Goal: Communication & Community: Answer question/provide support

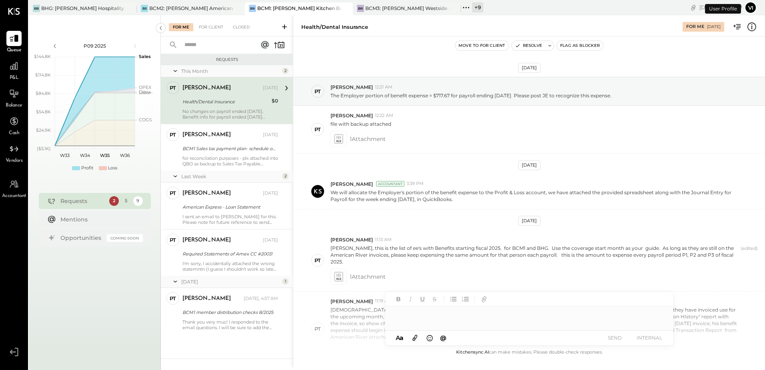
scroll to position [297, 0]
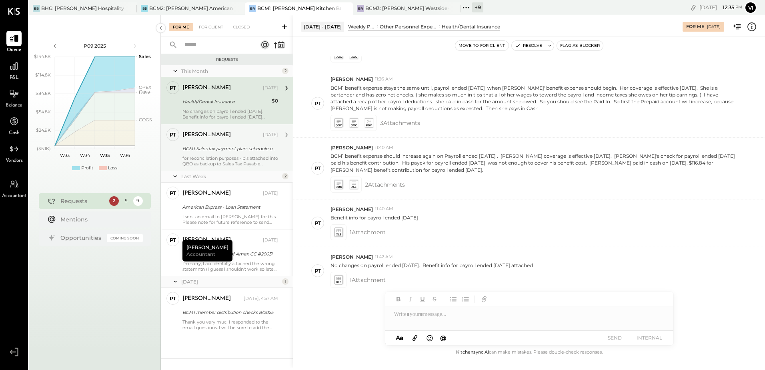
click at [229, 146] on div "BCM1 Sales tax payment plan- schedule of payments" at bounding box center [228, 148] width 93 height 8
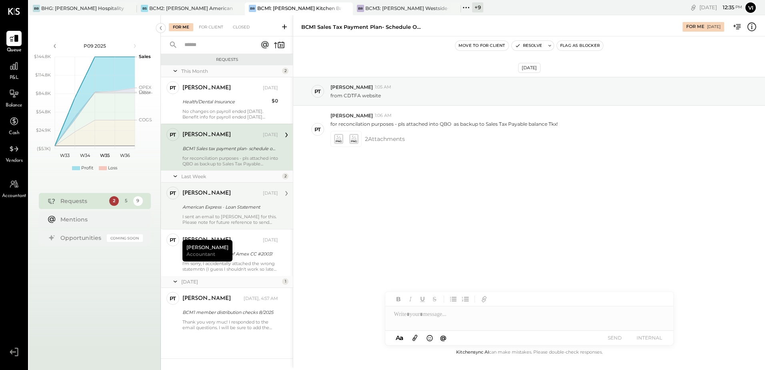
click at [249, 209] on div "American Express - Loan Statement" at bounding box center [228, 207] width 93 height 8
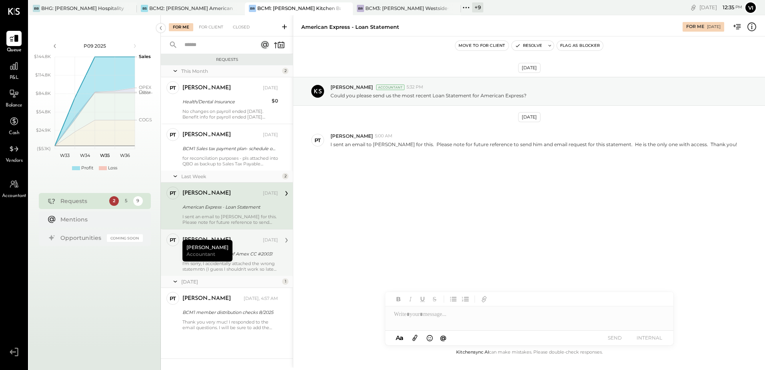
click at [240, 258] on div "[PERSON_NAME] [DATE] Required Statements of Amex CC #2003! I'm sorry, I acciden…" at bounding box center [230, 252] width 96 height 38
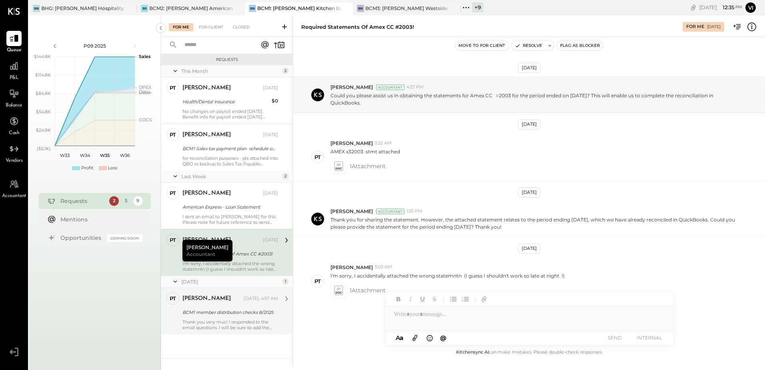
scroll to position [17, 0]
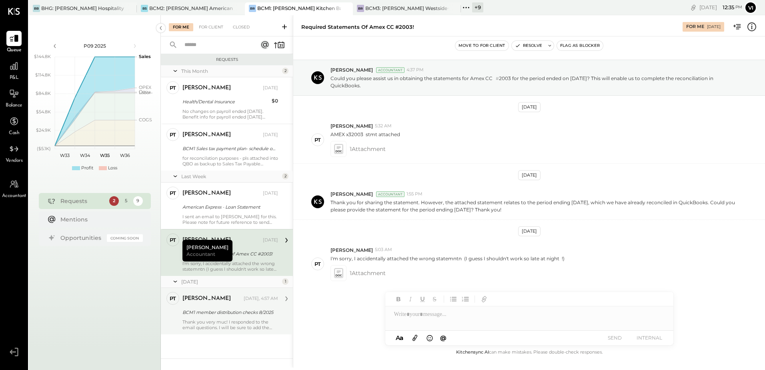
click at [230, 304] on div "[PERSON_NAME] [DATE], 4:57 AM" at bounding box center [230, 298] width 96 height 11
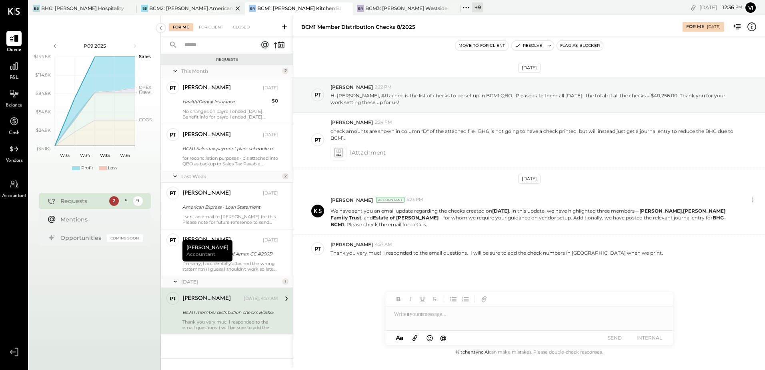
click at [183, 9] on div "BCM2: [PERSON_NAME] American Cooking" at bounding box center [191, 8] width 84 height 7
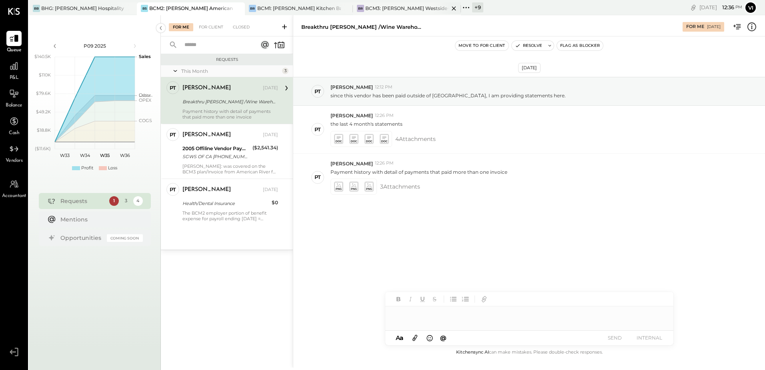
click at [379, 8] on div "BCM3: [PERSON_NAME] Westside Grill" at bounding box center [407, 8] width 84 height 7
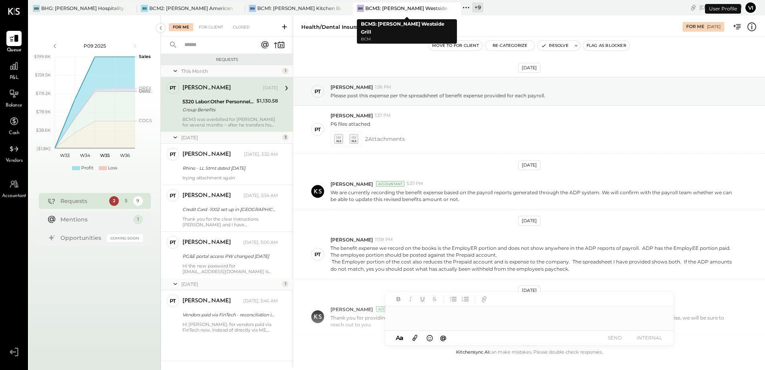
scroll to position [217, 0]
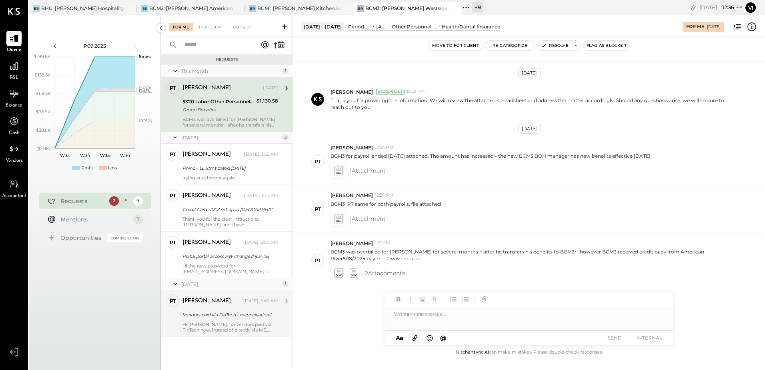
click at [231, 328] on div "Hi [PERSON_NAME], for vendors paid via FinTech now, instead of directly via ME,…" at bounding box center [230, 326] width 96 height 11
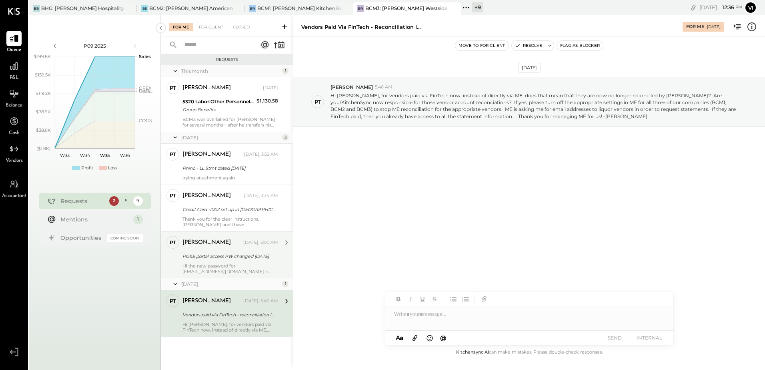
click at [211, 246] on div "[PERSON_NAME]" at bounding box center [211, 242] width 59 height 8
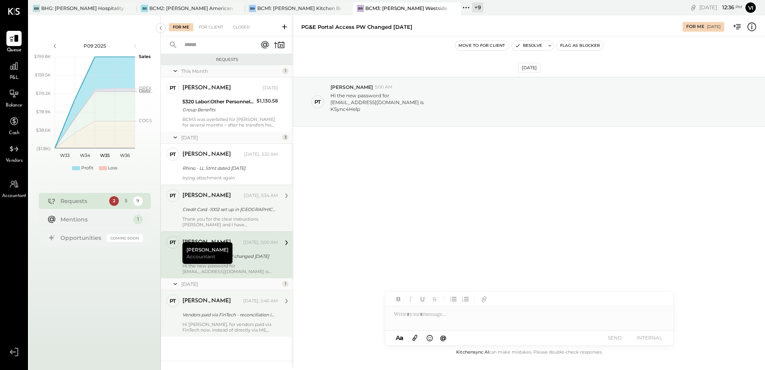
click at [217, 217] on div "Thank you for the clear instructions. [PERSON_NAME] and I have communicated thi…" at bounding box center [230, 221] width 96 height 11
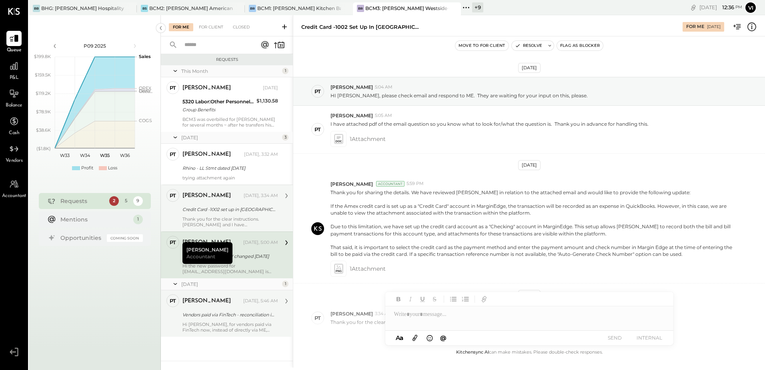
scroll to position [44, 0]
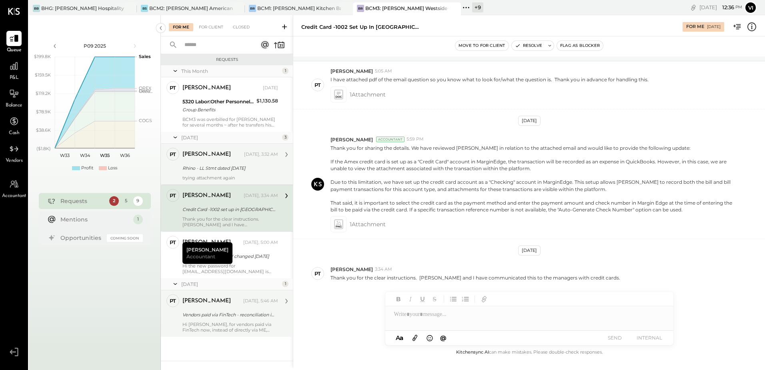
click at [223, 153] on div "[PERSON_NAME]" at bounding box center [212, 154] width 60 height 8
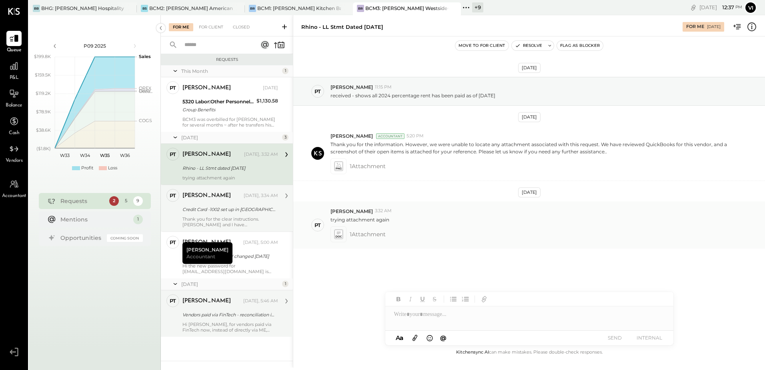
click at [336, 233] on icon at bounding box center [338, 233] width 8 height 9
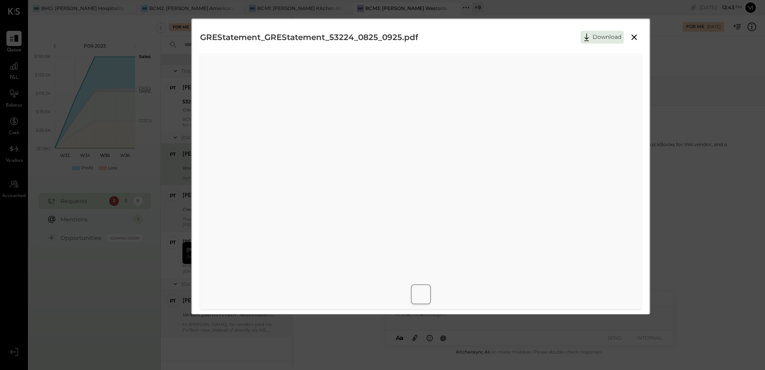
scroll to position [4, 0]
click at [557, 278] on div at bounding box center [421, 290] width 458 height 26
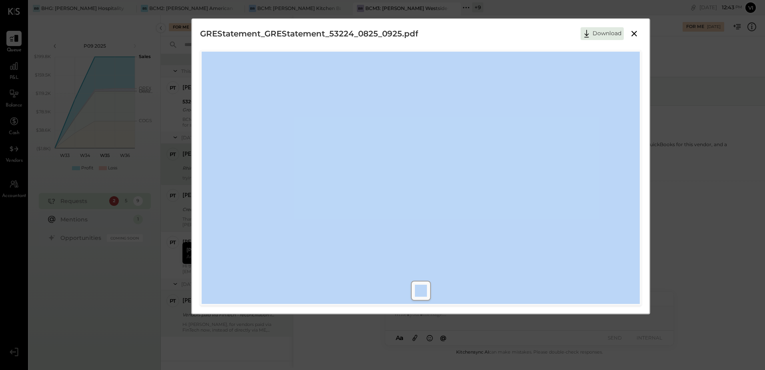
click at [557, 278] on div at bounding box center [421, 290] width 458 height 26
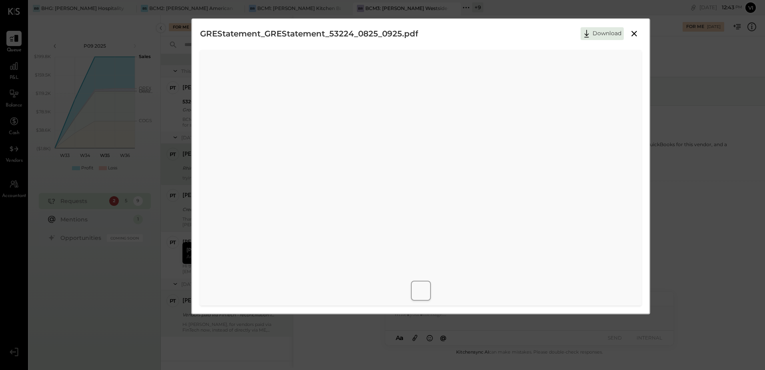
click at [557, 278] on div at bounding box center [421, 290] width 458 height 26
click at [636, 36] on icon at bounding box center [634, 34] width 10 height 10
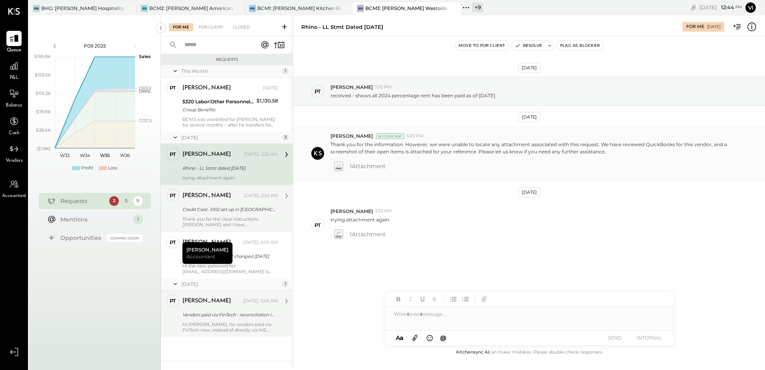
click at [339, 166] on icon at bounding box center [338, 165] width 8 height 9
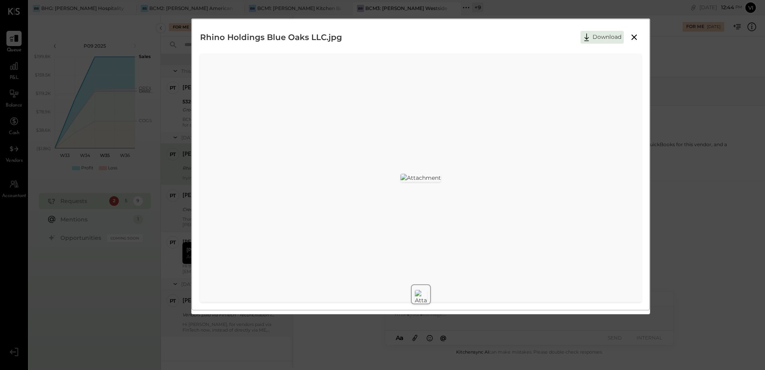
click at [632, 37] on icon at bounding box center [634, 37] width 10 height 10
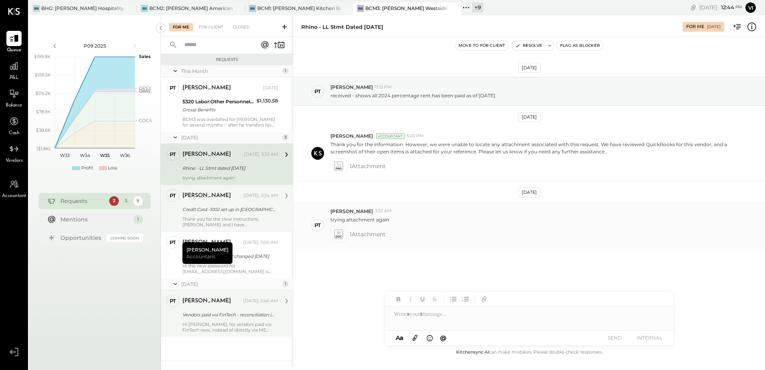
click at [335, 235] on icon at bounding box center [338, 233] width 8 height 9
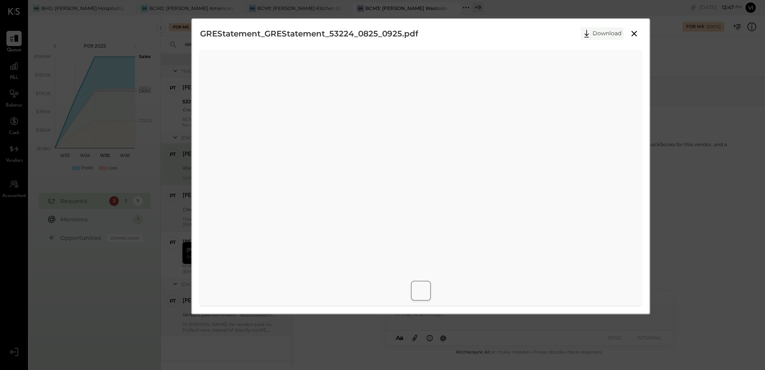
click at [588, 31] on icon at bounding box center [587, 34] width 12 height 12
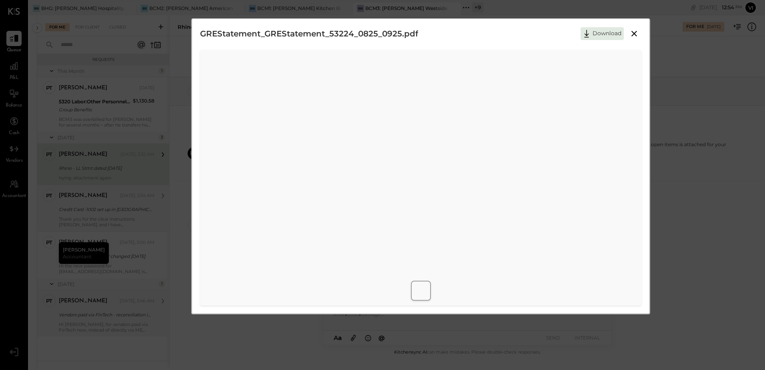
click at [638, 30] on icon at bounding box center [634, 34] width 10 height 10
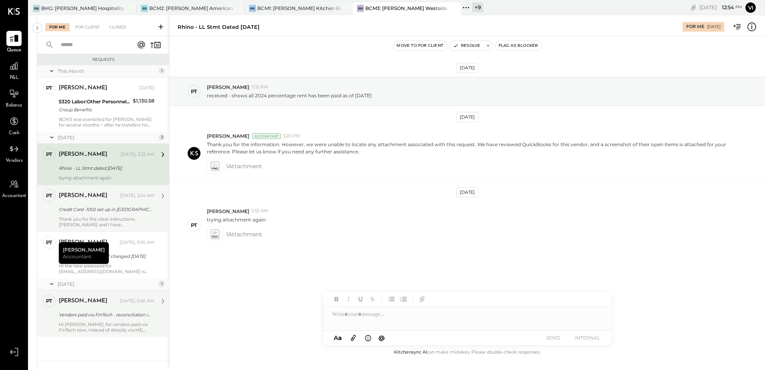
click at [383, 315] on div at bounding box center [467, 314] width 288 height 16
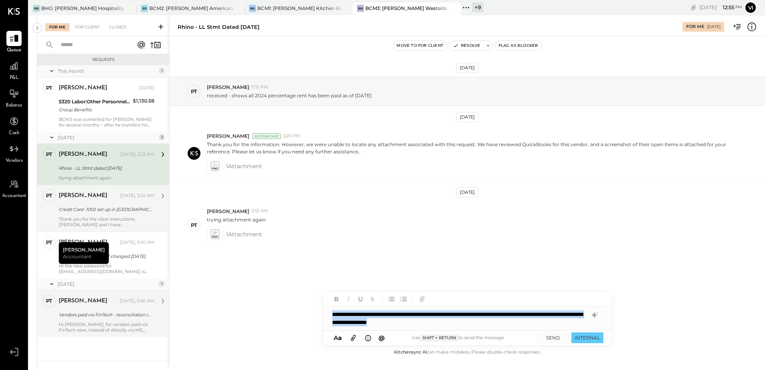
copy div "**********"
click at [484, 47] on button at bounding box center [488, 46] width 8 height 10
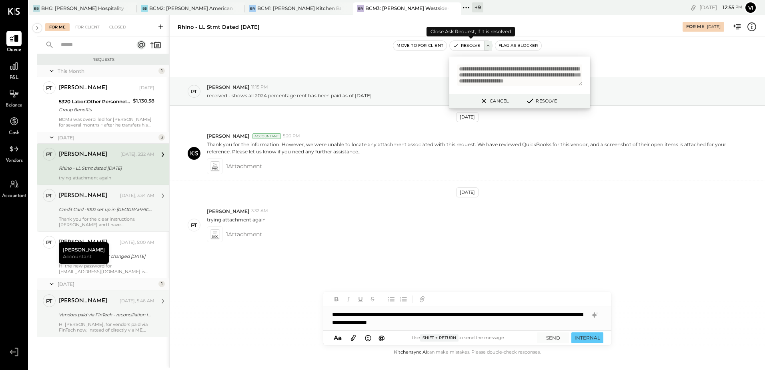
scroll to position [9, 0]
type textarea "**********"
click at [549, 335] on button "SEND" at bounding box center [553, 337] width 32 height 11
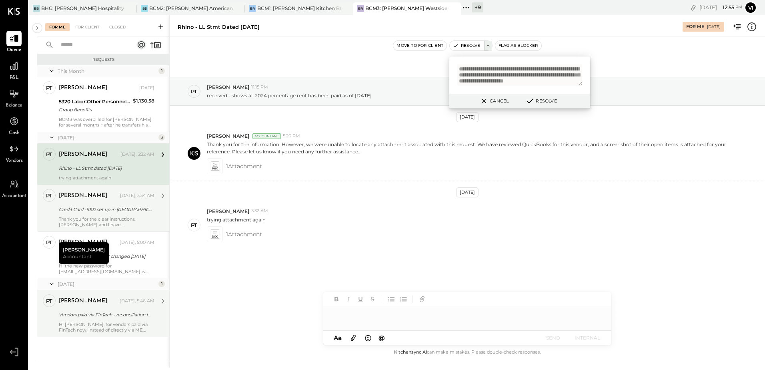
click at [550, 98] on button "Resolve" at bounding box center [541, 101] width 36 height 10
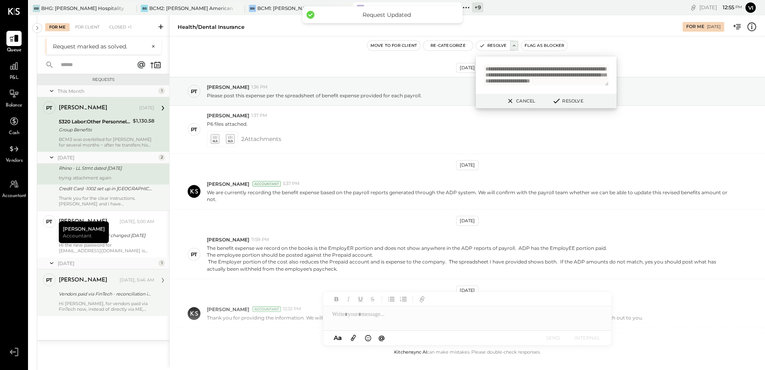
scroll to position [204, 0]
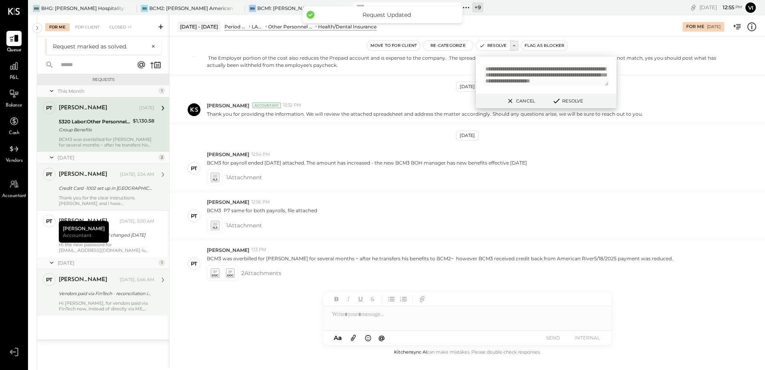
click at [133, 180] on div "[PERSON_NAME] [DATE], 3:34 AM" at bounding box center [107, 175] width 96 height 14
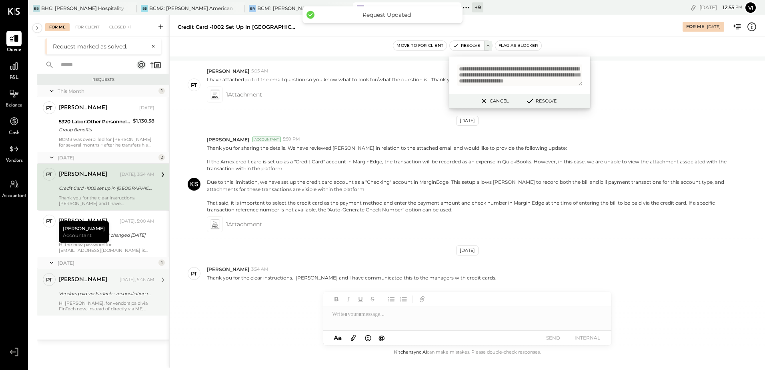
click at [249, 295] on div "[DATE] PT [PERSON_NAME] 5:04 AM HI [PERSON_NAME], please check email and respon…" at bounding box center [467, 201] width 595 height 291
click at [492, 144] on p "Thank you for sharing the details. We have reviewed [PERSON_NAME] in relation t…" at bounding box center [469, 178] width 524 height 68
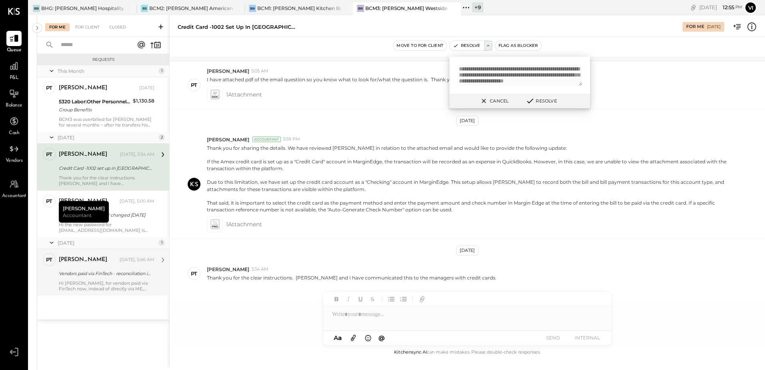
click at [495, 100] on button "Cancel" at bounding box center [494, 101] width 34 height 10
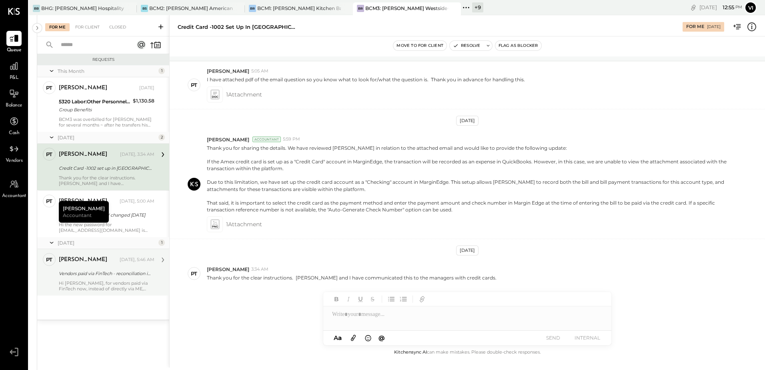
click at [441, 314] on div at bounding box center [467, 318] width 288 height 24
copy div "**********"
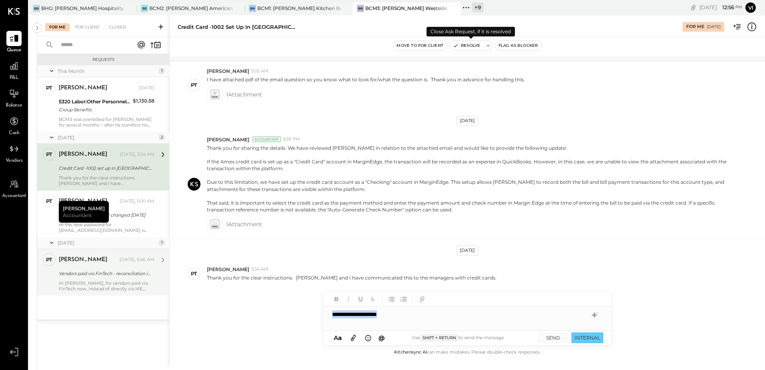
click at [489, 44] on icon at bounding box center [488, 46] width 6 height 6
type textarea "**********"
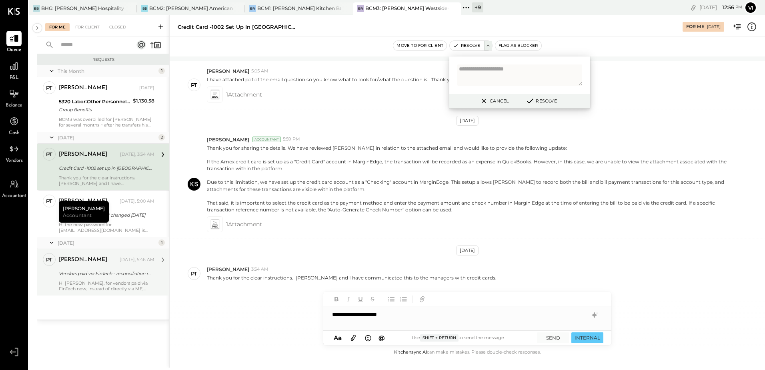
click at [504, 73] on textarea at bounding box center [519, 74] width 125 height 21
type textarea "**********"
click at [549, 337] on button "SEND" at bounding box center [553, 337] width 32 height 11
click at [549, 100] on button "Resolve" at bounding box center [541, 101] width 36 height 10
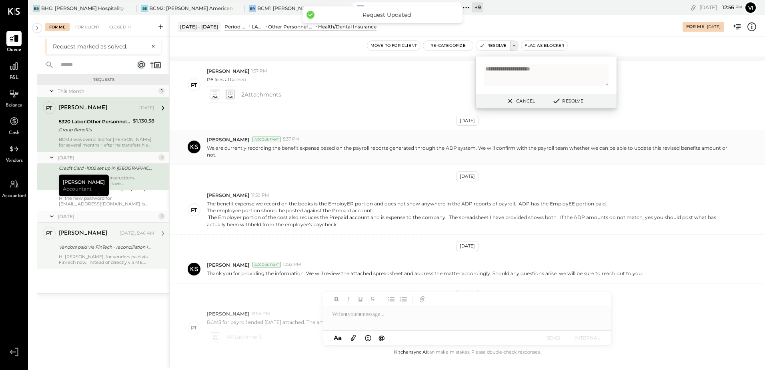
scroll to position [204, 0]
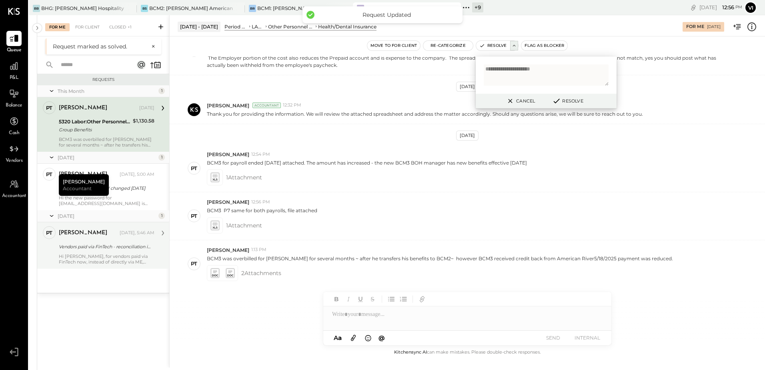
click at [119, 260] on div "Hi [PERSON_NAME], for vendors paid via FinTech now, instead of directly via ME,…" at bounding box center [107, 258] width 96 height 11
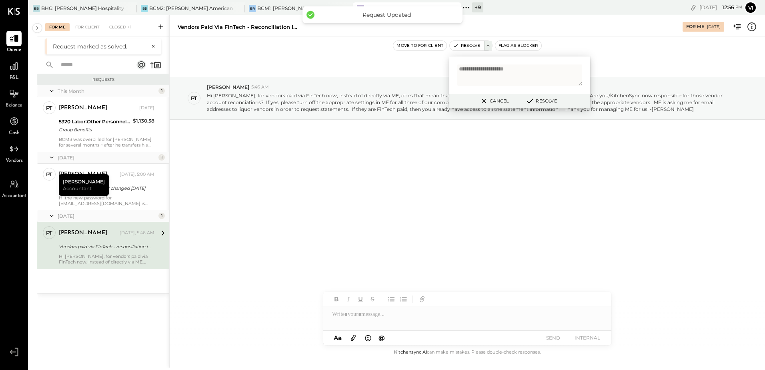
click at [374, 252] on div "[DATE] PT [PERSON_NAME] 5:46 AM Hi [PERSON_NAME], for vendors paid via FinTech …" at bounding box center [467, 191] width 595 height 311
click at [508, 98] on button "Cancel" at bounding box center [494, 101] width 34 height 10
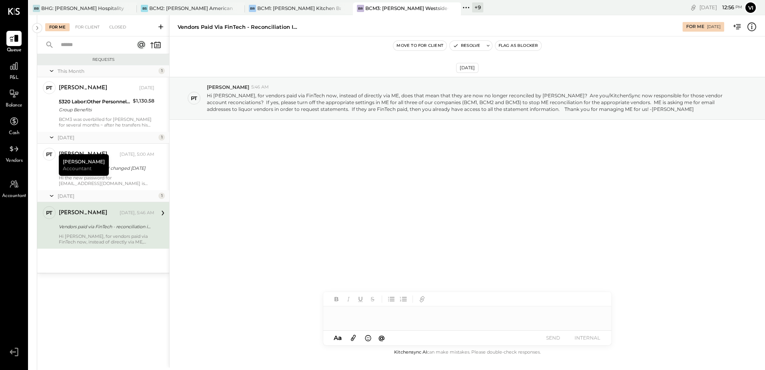
click at [363, 323] on div at bounding box center [467, 311] width 288 height 38
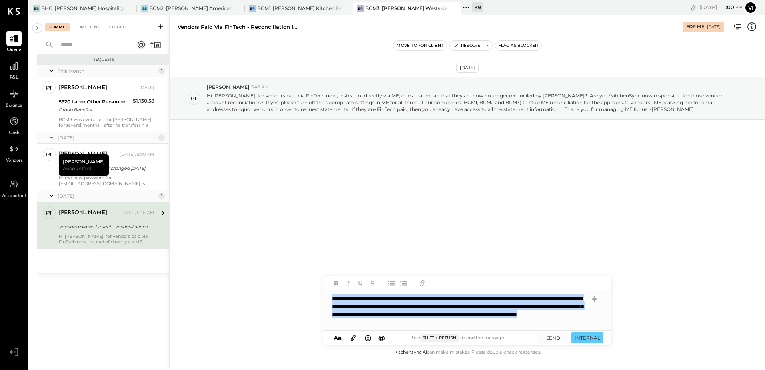
copy div "**********"
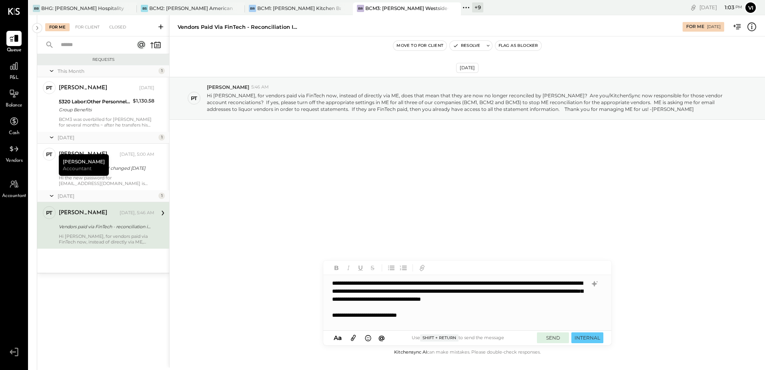
click at [559, 341] on button "SEND" at bounding box center [553, 337] width 32 height 11
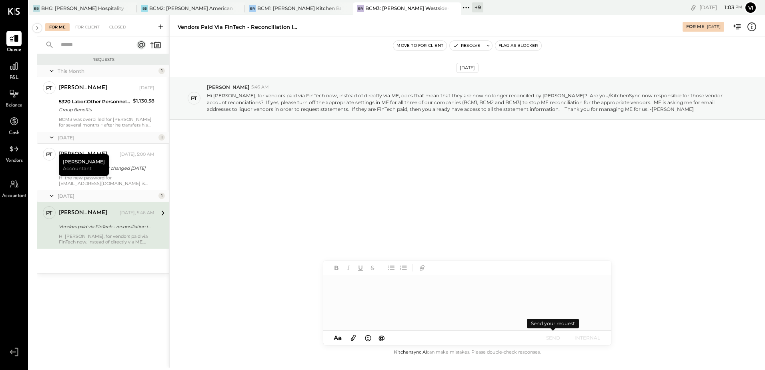
scroll to position [204, 0]
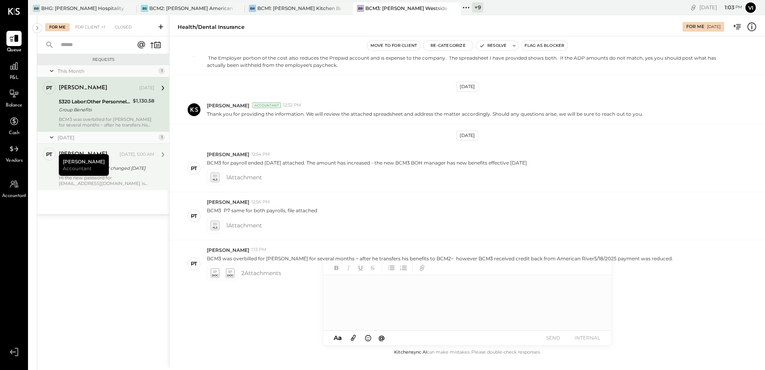
click at [132, 175] on div "Hi the new password for [EMAIL_ADDRESS][DOMAIN_NAME] is KSync4Help" at bounding box center [107, 180] width 96 height 11
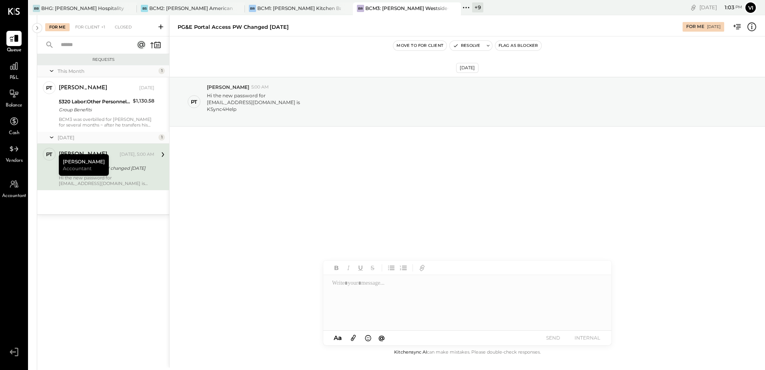
click at [391, 208] on div "[DATE] PT [PERSON_NAME] 5:00 AM Hi the new password for [EMAIL_ADDRESS][DOMAIN_…" at bounding box center [467, 191] width 595 height 311
drag, startPoint x: 208, startPoint y: 111, endPoint x: 236, endPoint y: 111, distance: 28.8
click at [236, 111] on div "KSync4Help" at bounding box center [253, 109] width 93 height 7
copy div "KSync4Help"
drag, startPoint x: 379, startPoint y: 202, endPoint x: 389, endPoint y: 275, distance: 74.2
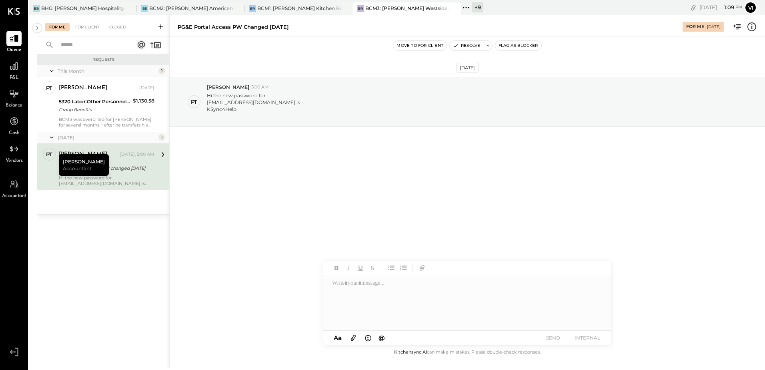
click at [379, 202] on div "[DATE] PT [PERSON_NAME] 5:00 AM Hi the new password for [EMAIL_ADDRESS][DOMAIN_…" at bounding box center [467, 191] width 595 height 311
click at [394, 299] on div at bounding box center [466, 303] width 287 height 56
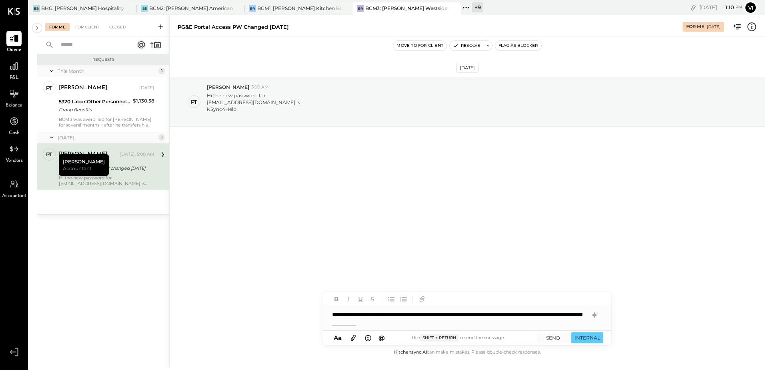
click at [440, 323] on div "**********" at bounding box center [467, 318] width 288 height 24
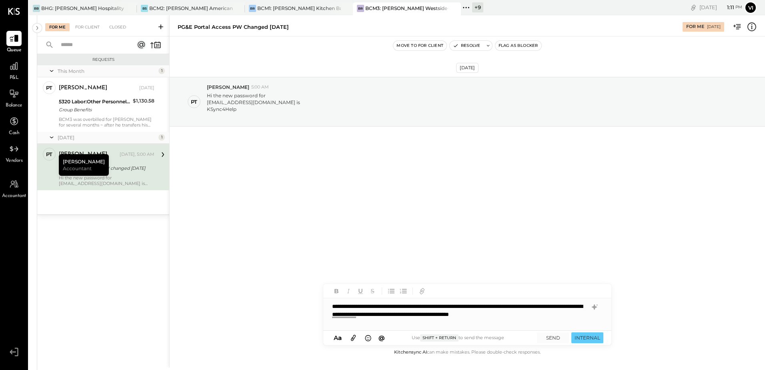
click at [359, 327] on div "**********" at bounding box center [467, 314] width 288 height 32
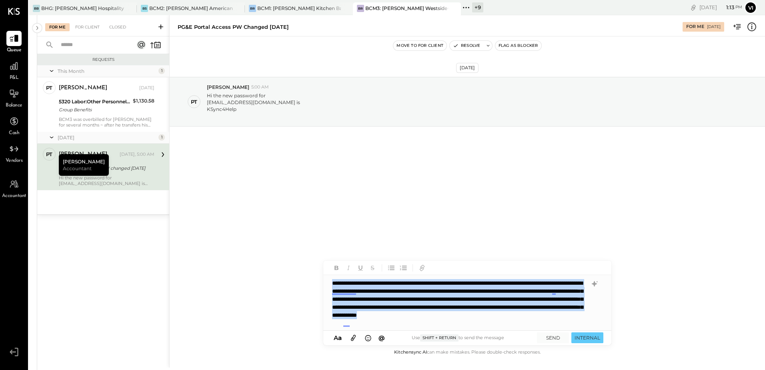
copy div "**********"
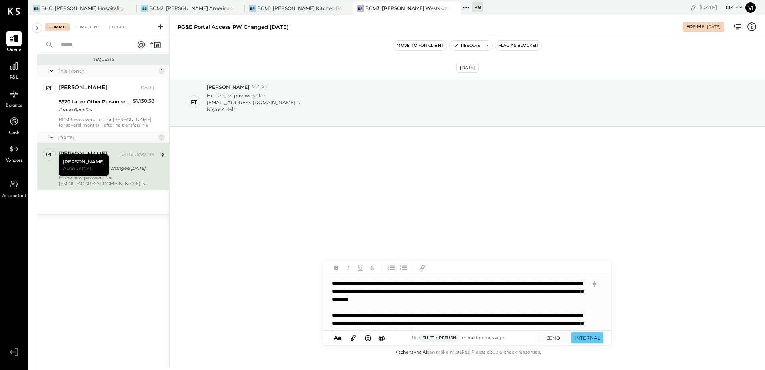
scroll to position [16, 0]
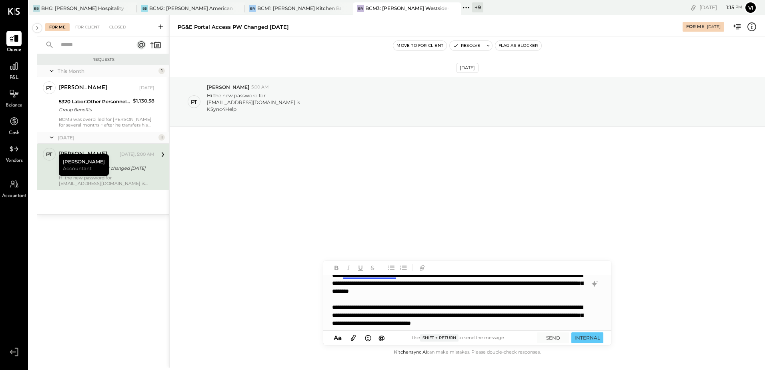
click at [350, 338] on icon at bounding box center [353, 337] width 9 height 9
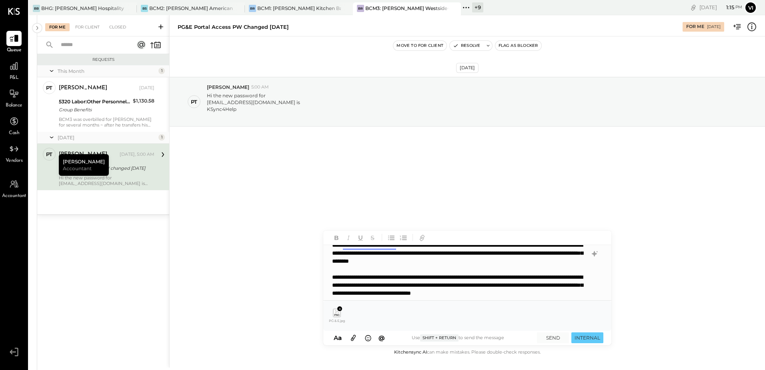
scroll to position [0, 0]
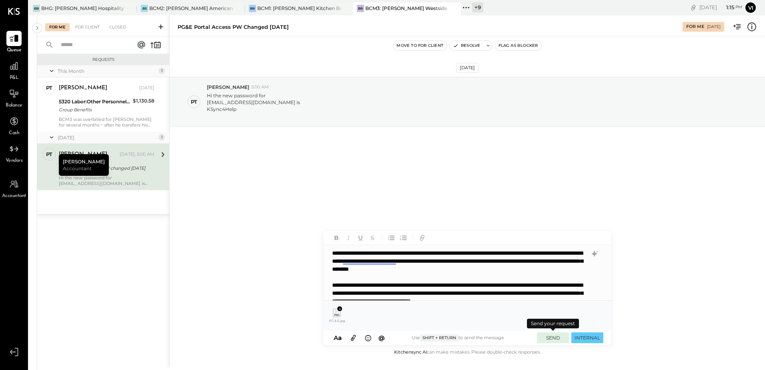
click at [548, 335] on button "SEND" at bounding box center [553, 337] width 32 height 11
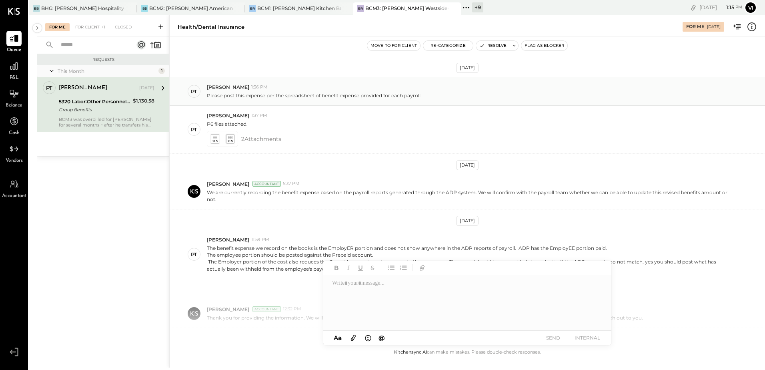
scroll to position [204, 0]
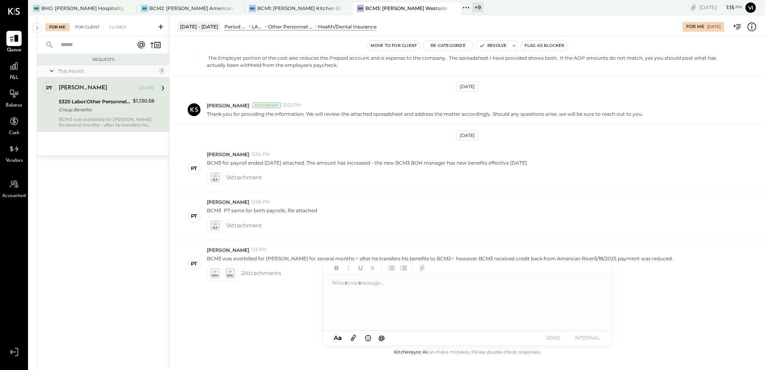
click at [93, 29] on div "For Client" at bounding box center [87, 27] width 32 height 8
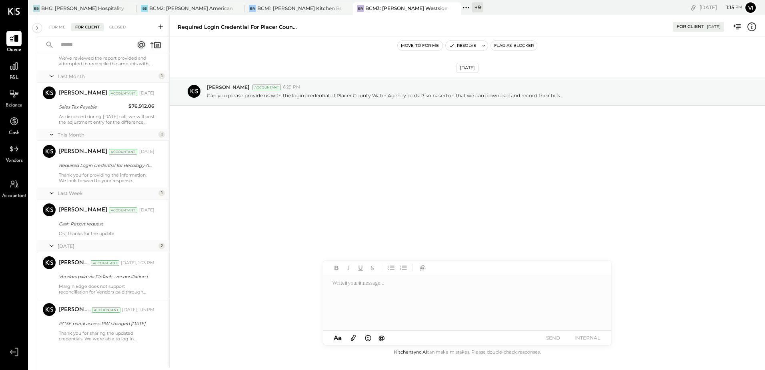
scroll to position [324, 0]
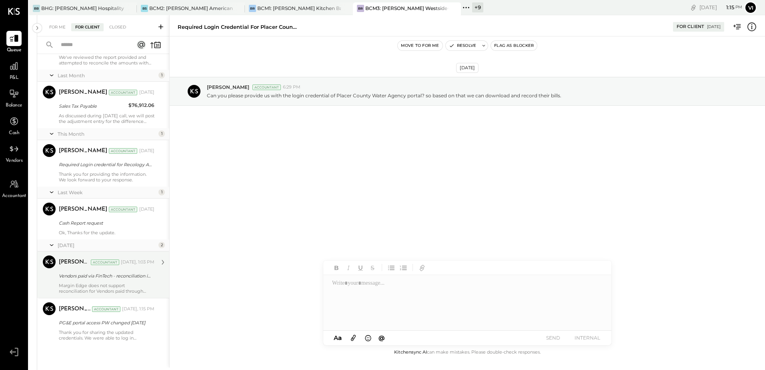
click at [81, 281] on div "[PERSON_NAME] Accountant [DATE], 1:03 PM Vendors paid via FinTech - reconciliat…" at bounding box center [107, 274] width 96 height 38
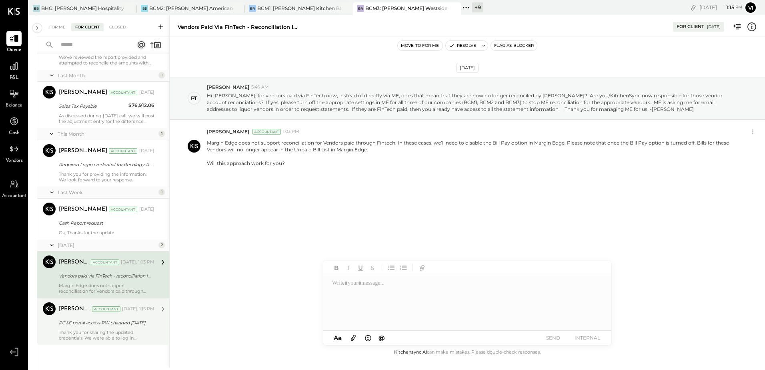
click at [92, 333] on div "Thank you for sharing the updated credentials. We were able to log in successfu…" at bounding box center [107, 334] width 96 height 11
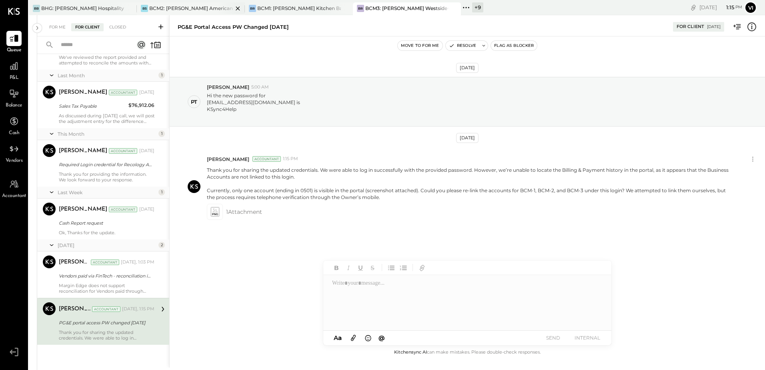
click at [186, 5] on div "BCM2: [PERSON_NAME] American Cooking" at bounding box center [191, 8] width 84 height 7
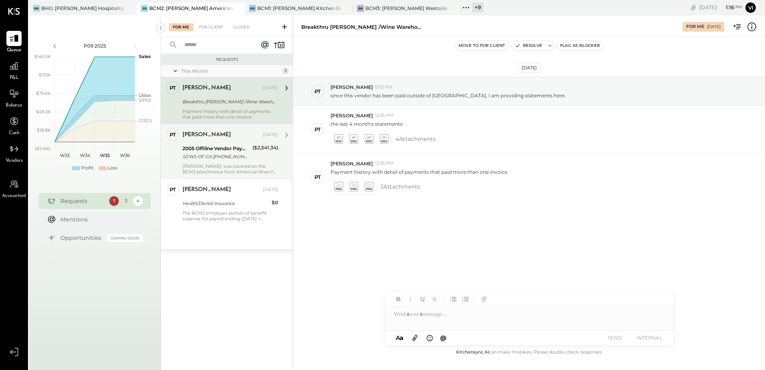
click at [206, 148] on div "2005 Offiline Vendor Payments" at bounding box center [216, 148] width 68 height 8
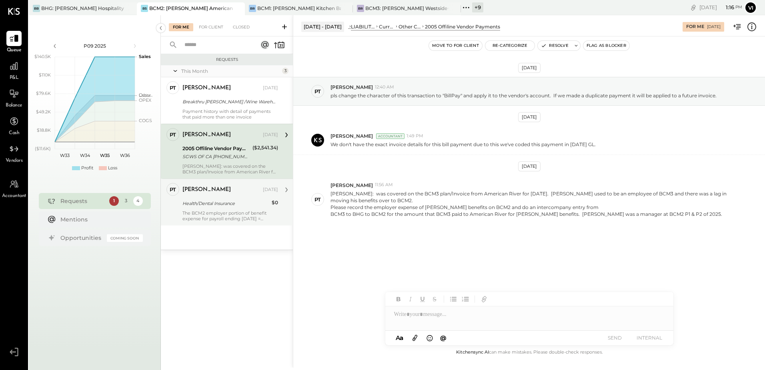
click at [200, 205] on div "Health/Dental Insurance" at bounding box center [225, 203] width 87 height 8
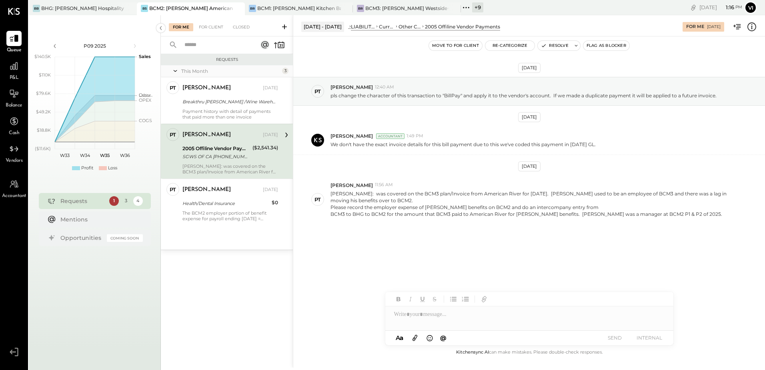
scroll to position [369, 0]
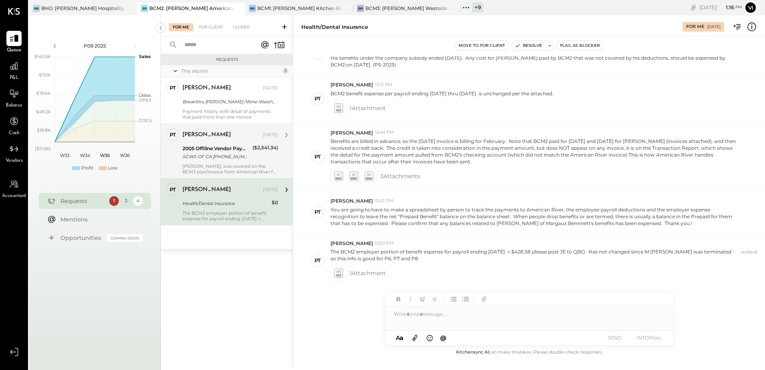
click at [209, 141] on div "[PERSON_NAME] [DATE]" at bounding box center [230, 135] width 96 height 14
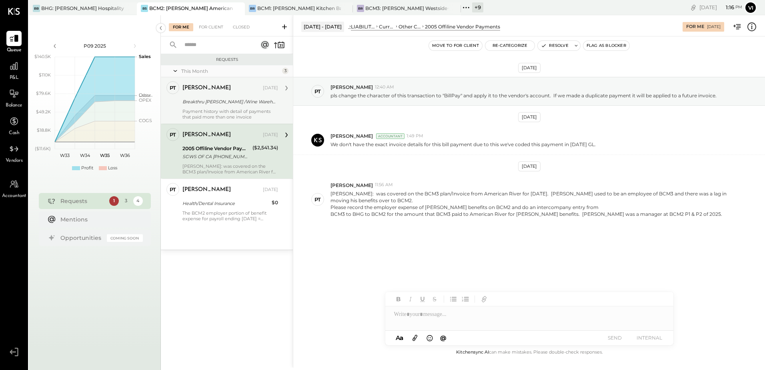
click at [215, 93] on div "[PERSON_NAME] [DATE]" at bounding box center [230, 87] width 96 height 11
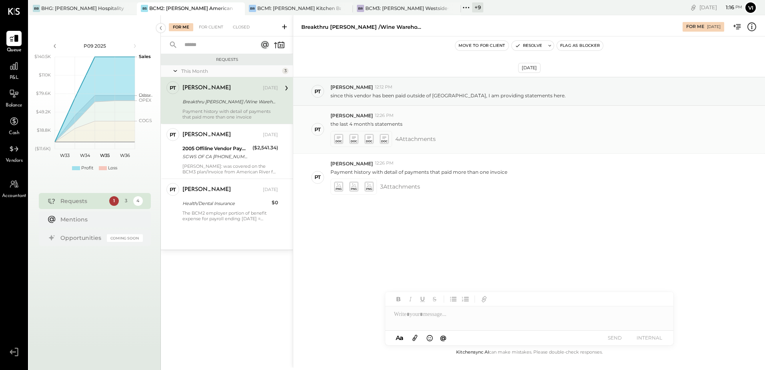
click at [387, 140] on icon at bounding box center [384, 141] width 6 height 2
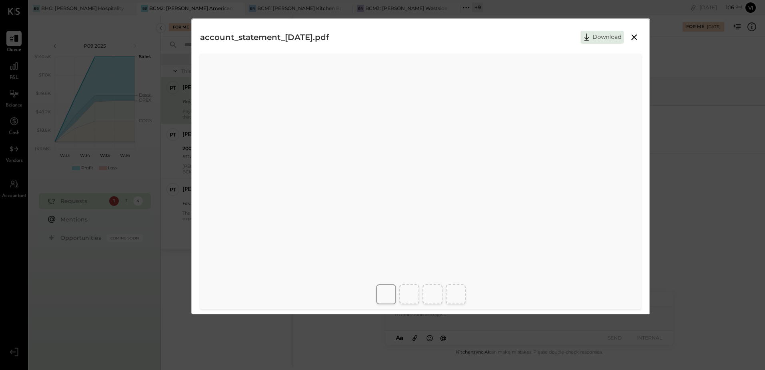
click at [635, 38] on icon at bounding box center [634, 37] width 10 height 10
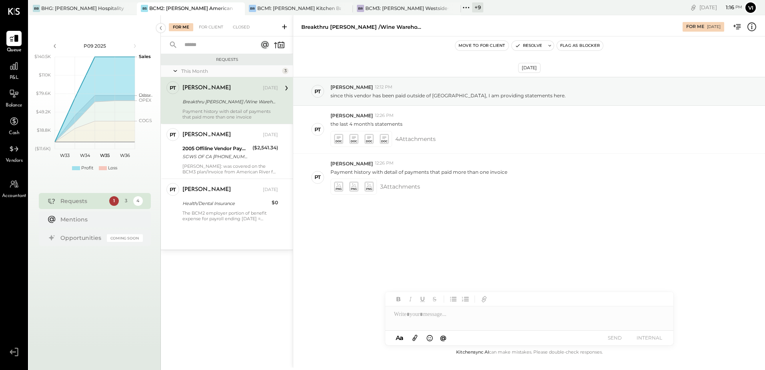
click at [430, 318] on div at bounding box center [529, 314] width 288 height 16
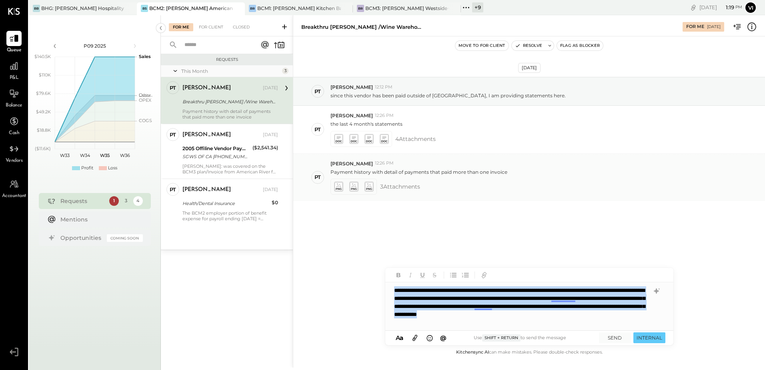
copy div "**********"
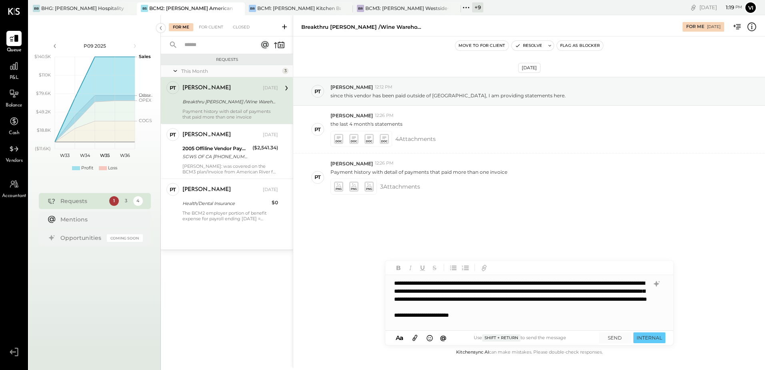
scroll to position [0, 0]
click at [615, 334] on button "SEND" at bounding box center [615, 337] width 32 height 11
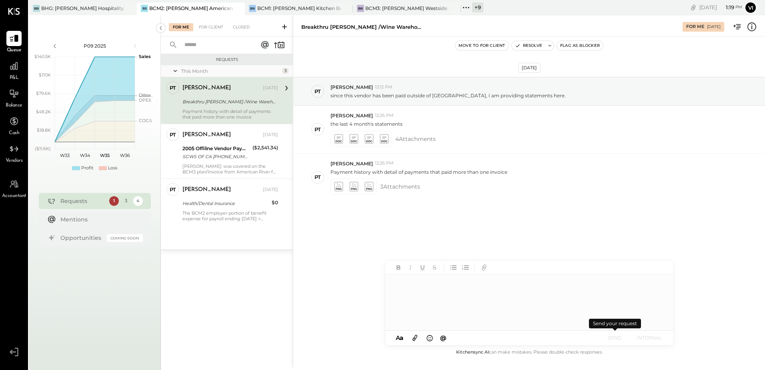
scroll to position [0, 0]
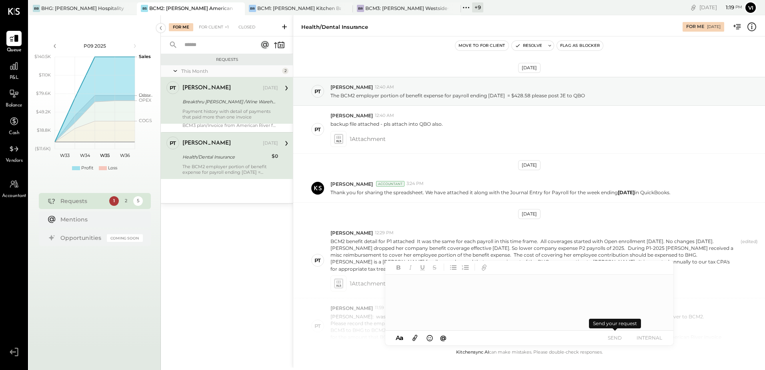
scroll to position [369, 0]
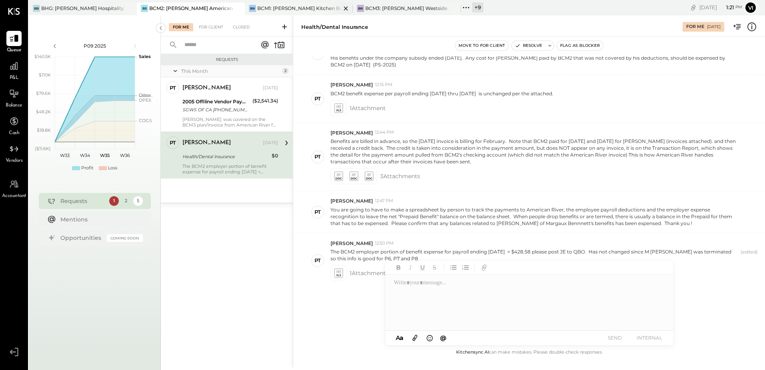
click at [325, 14] on div at bounding box center [339, 8] width 28 height 12
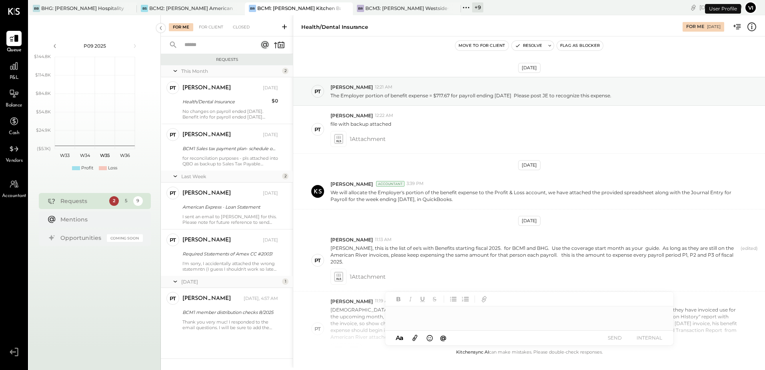
scroll to position [297, 0]
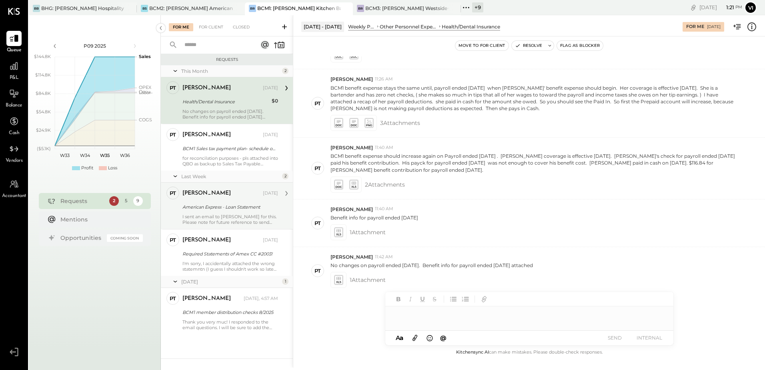
click at [222, 204] on div "American Express - Loan Statement" at bounding box center [228, 207] width 93 height 8
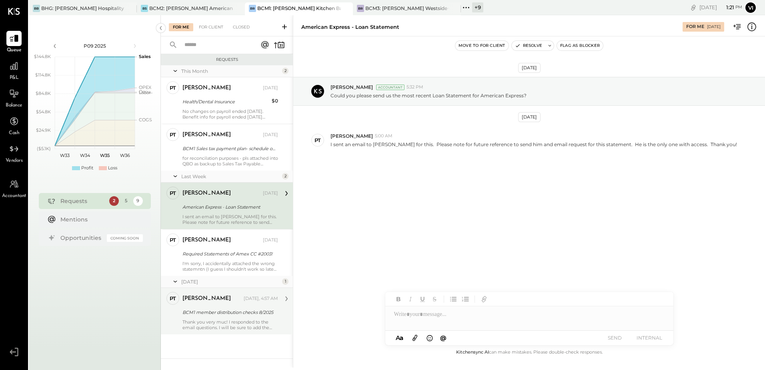
click at [215, 324] on div "Thank you very muc! I responded to the email questions. I will be sure to add t…" at bounding box center [230, 324] width 96 height 11
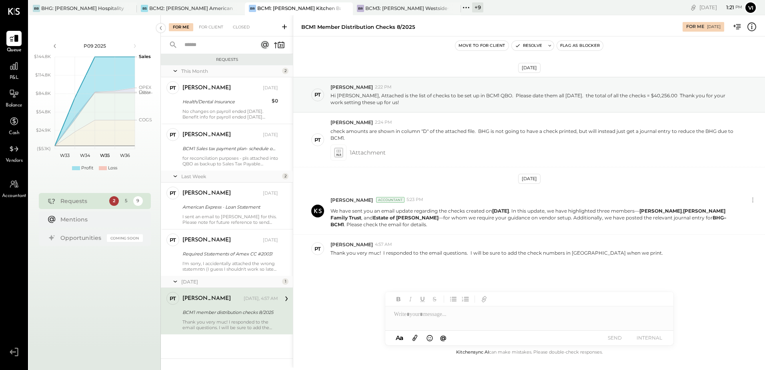
click at [482, 318] on div at bounding box center [529, 314] width 288 height 16
copy div "**********"
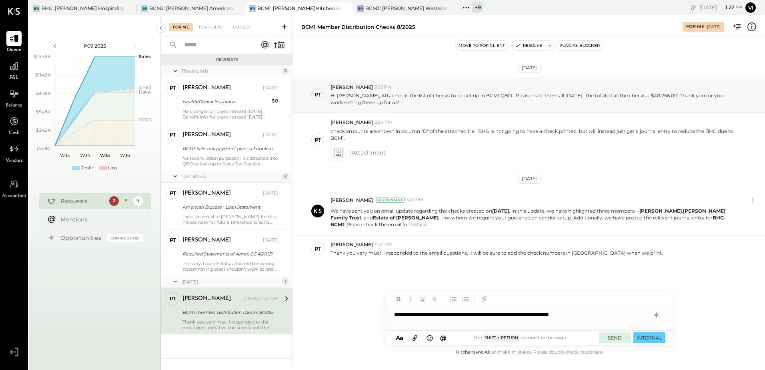
click at [613, 338] on button "SEND" at bounding box center [615, 337] width 32 height 11
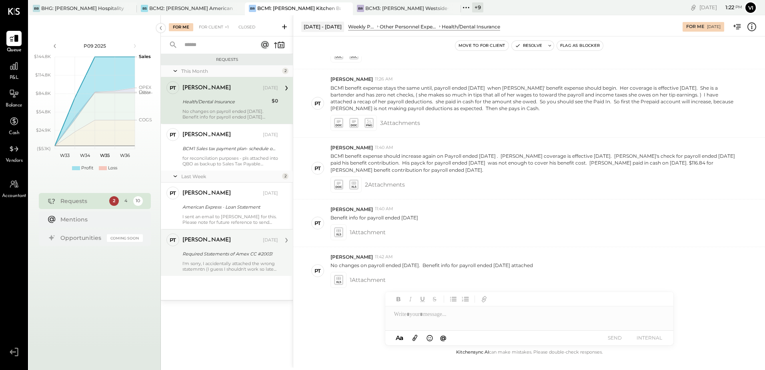
click at [199, 260] on div "I'm sorry, I accidentally attached the wrong statemntn (I guess I shouldn't wor…" at bounding box center [230, 265] width 96 height 11
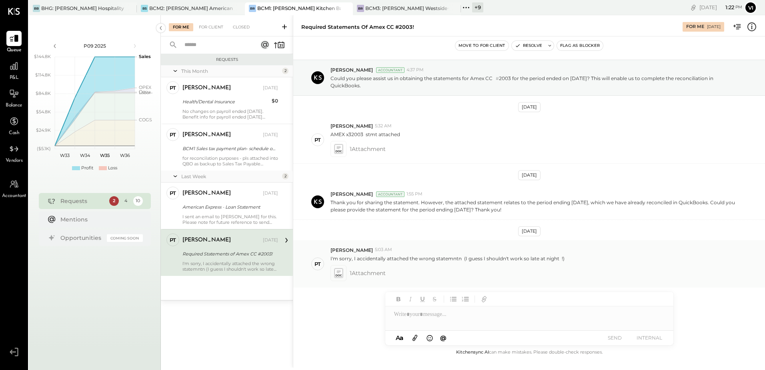
click at [340, 272] on icon at bounding box center [338, 272] width 8 height 9
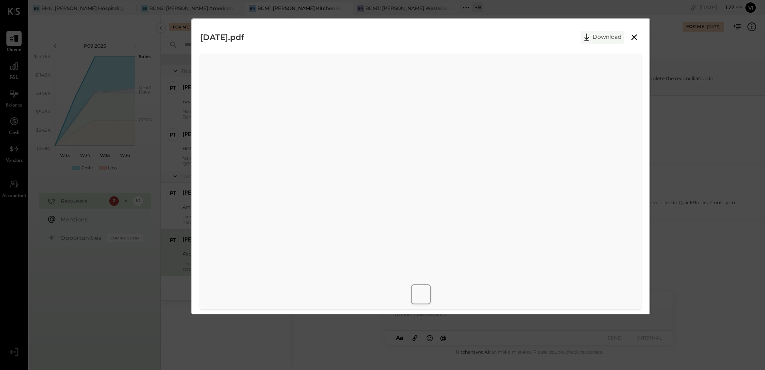
click at [606, 38] on button "Download" at bounding box center [602, 37] width 43 height 13
click at [491, 36] on div "[DATE].pdf Download" at bounding box center [420, 37] width 441 height 20
click at [635, 36] on icon at bounding box center [634, 37] width 6 height 6
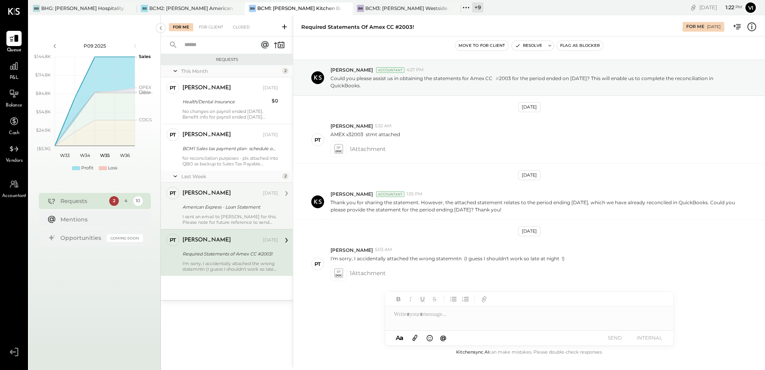
click at [217, 215] on div "I sent an email to [PERSON_NAME] for this. Please note for future reference to …" at bounding box center [230, 219] width 96 height 11
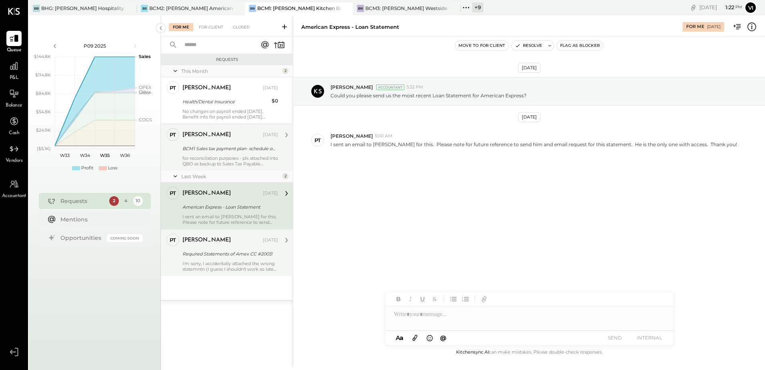
click at [210, 156] on div "for reconcilation purposes - pls attached into QBO as backup to Sales Tax Payab…" at bounding box center [230, 160] width 96 height 11
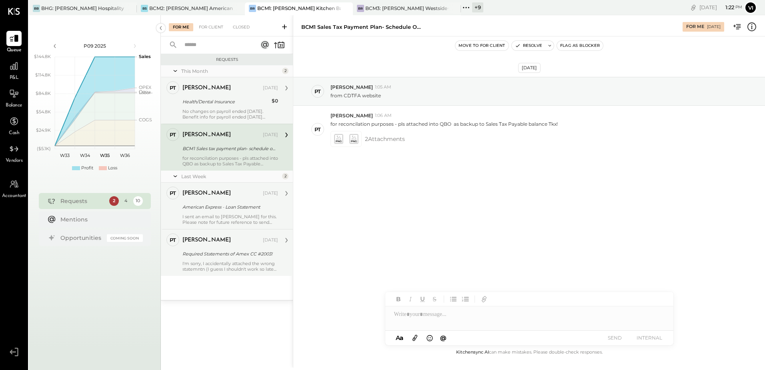
click at [241, 104] on div "Health/Dental Insurance" at bounding box center [225, 102] width 87 height 8
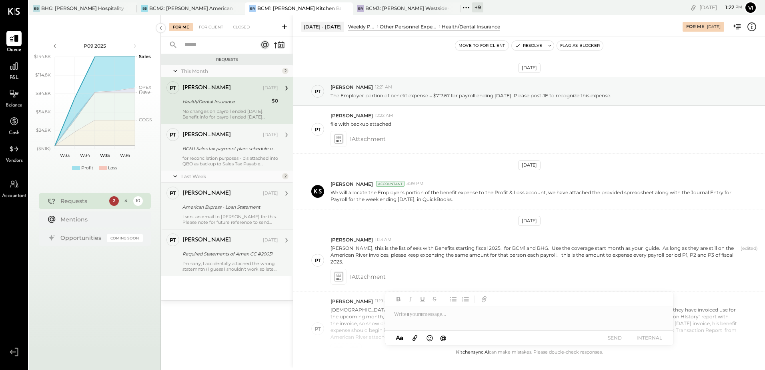
scroll to position [297, 0]
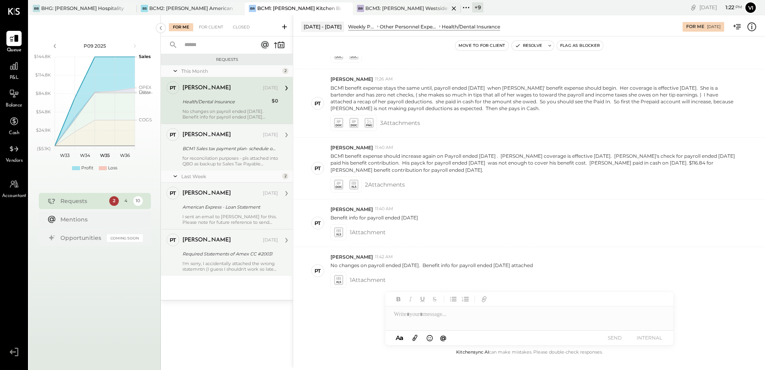
click at [393, 11] on div "BCM3: [PERSON_NAME] Westside Grill" at bounding box center [407, 8] width 84 height 7
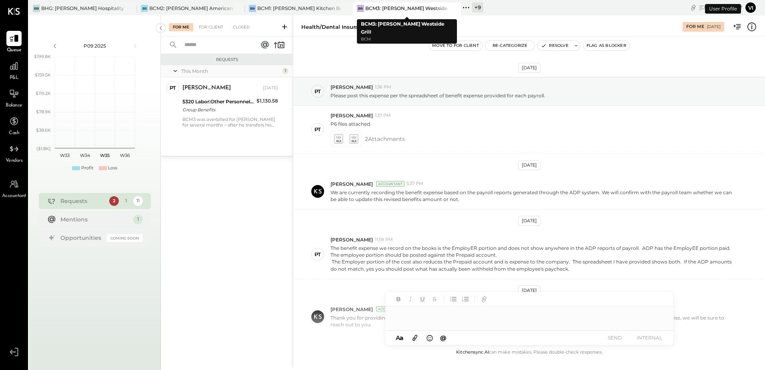
scroll to position [217, 0]
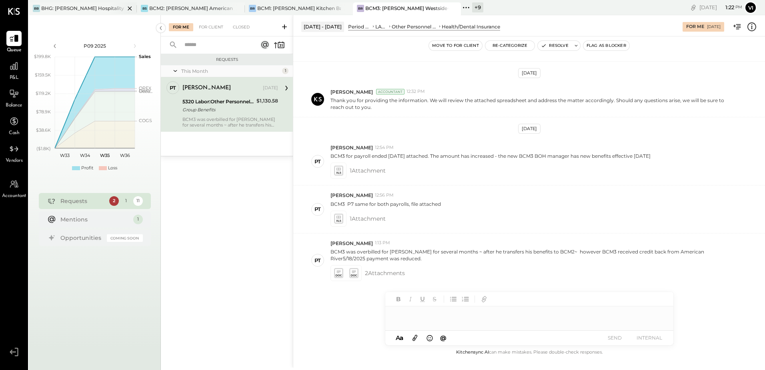
click at [90, 10] on div "BHG: [PERSON_NAME] Hospitality Group, LLC" at bounding box center [83, 8] width 84 height 7
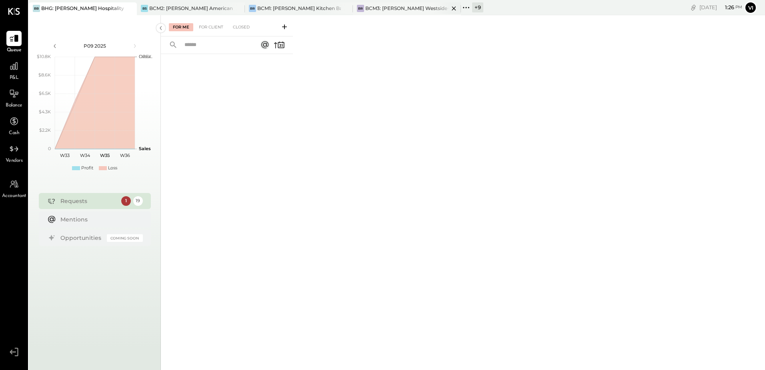
click at [382, 7] on div "BCM3: [PERSON_NAME] Westside Grill" at bounding box center [407, 8] width 84 height 7
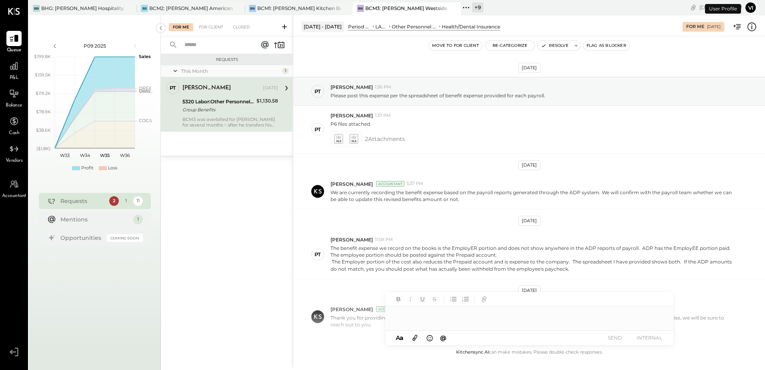
scroll to position [217, 0]
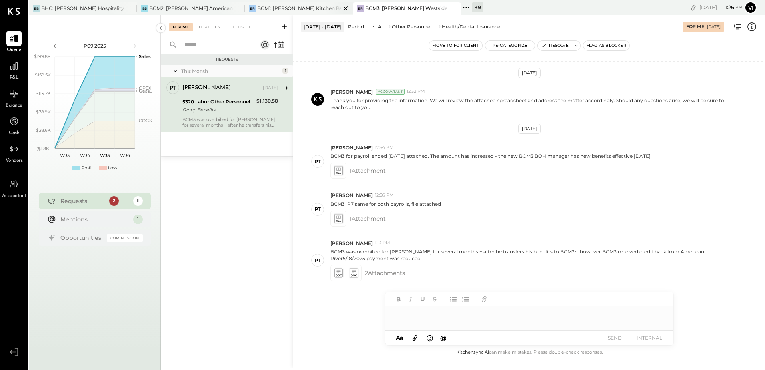
click at [311, 8] on div "BCM1: [PERSON_NAME] Kitchen Bar Market" at bounding box center [299, 8] width 84 height 7
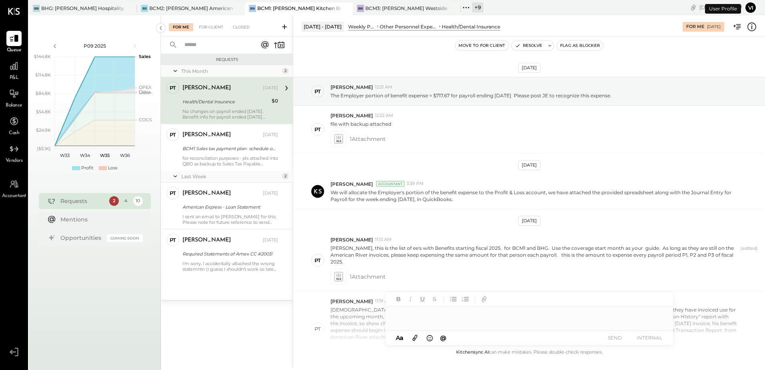
scroll to position [297, 0]
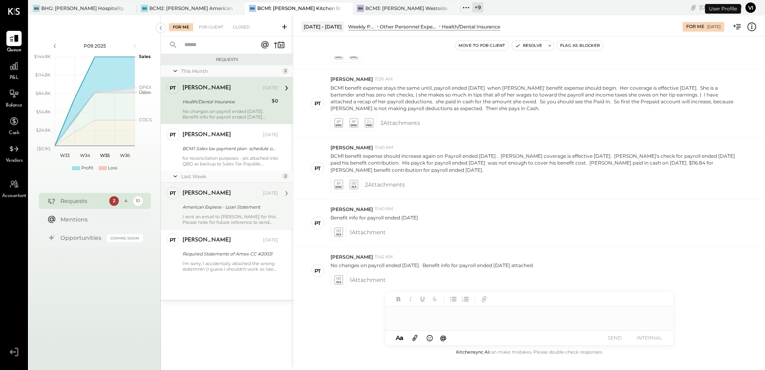
click at [206, 216] on div "I sent an email to [PERSON_NAME] for this. Please note for future reference to …" at bounding box center [230, 219] width 96 height 11
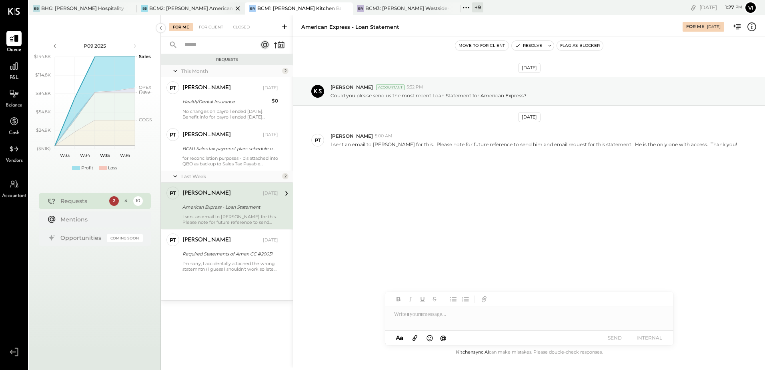
click at [200, 11] on div "BCM2: [PERSON_NAME] American Cooking" at bounding box center [191, 8] width 84 height 7
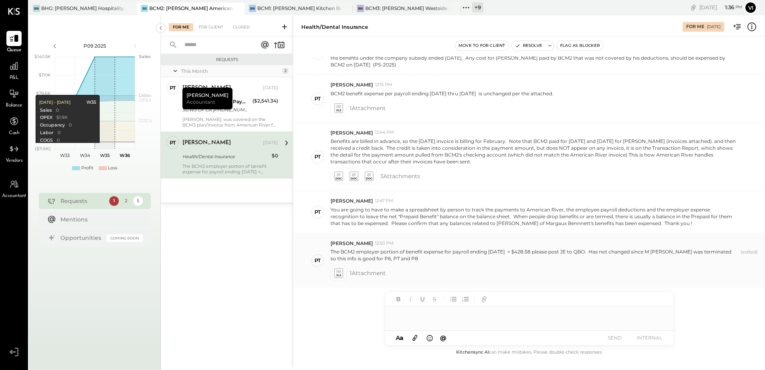
scroll to position [369, 0]
click at [91, 8] on div "BHG: [PERSON_NAME] Hospitality Group, LLC" at bounding box center [83, 8] width 84 height 7
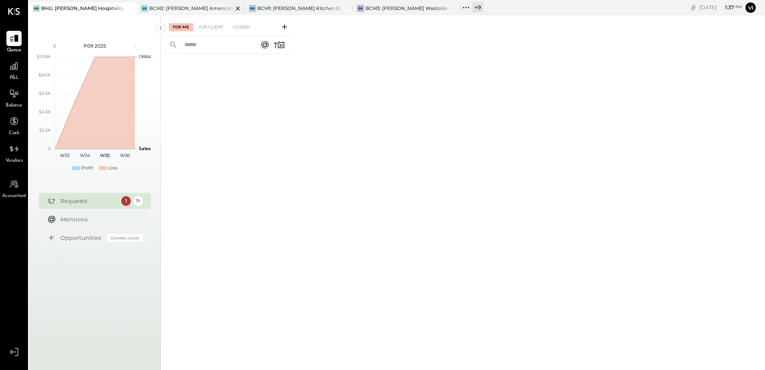
click at [162, 4] on div "BS BCM2: [PERSON_NAME] American Cooking" at bounding box center [191, 8] width 108 height 13
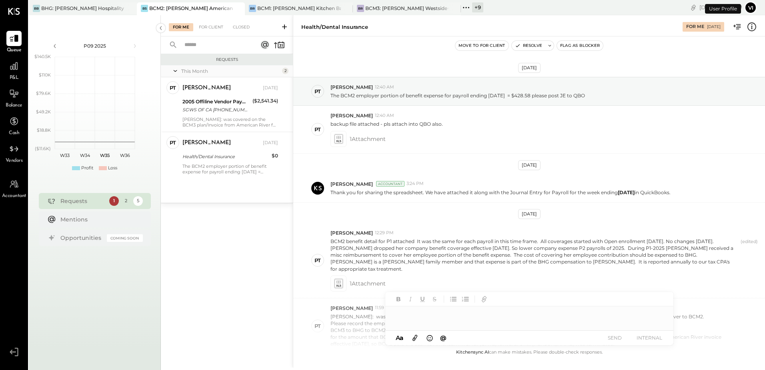
scroll to position [369, 0]
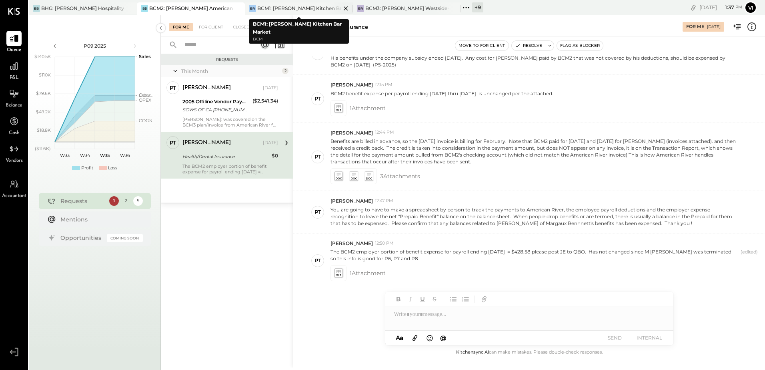
click at [283, 11] on div "BCM1: [PERSON_NAME] Kitchen Bar Market" at bounding box center [299, 8] width 84 height 7
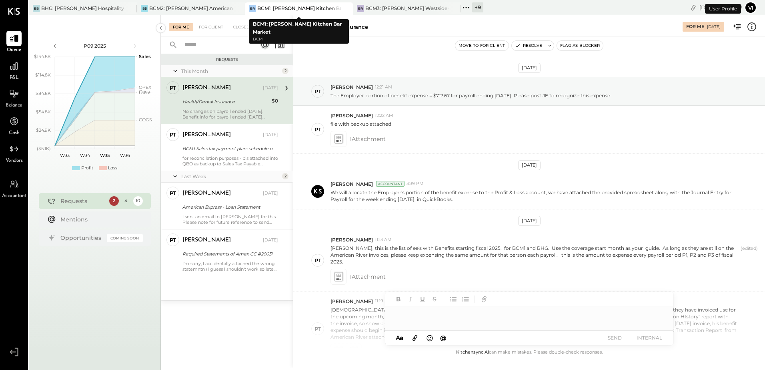
scroll to position [297, 0]
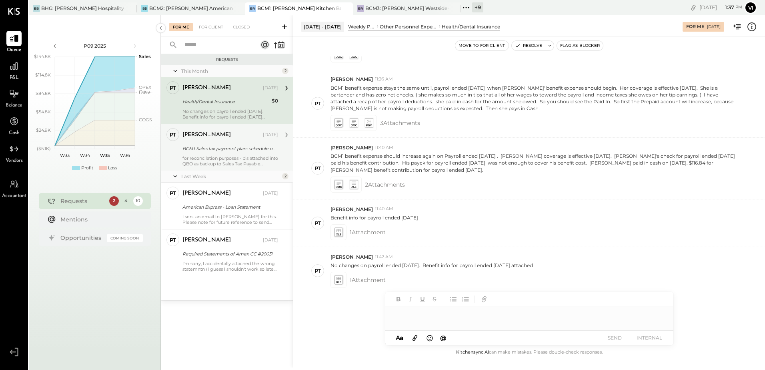
click at [219, 141] on div "[PERSON_NAME] [DATE]" at bounding box center [230, 135] width 96 height 14
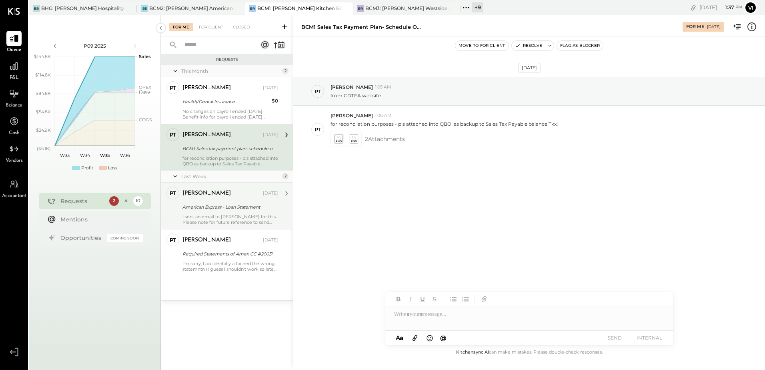
click at [222, 219] on div "I sent an email to [PERSON_NAME] for this. Please note for future reference to …" at bounding box center [230, 219] width 96 height 11
